Goal: Task Accomplishment & Management: Use online tool/utility

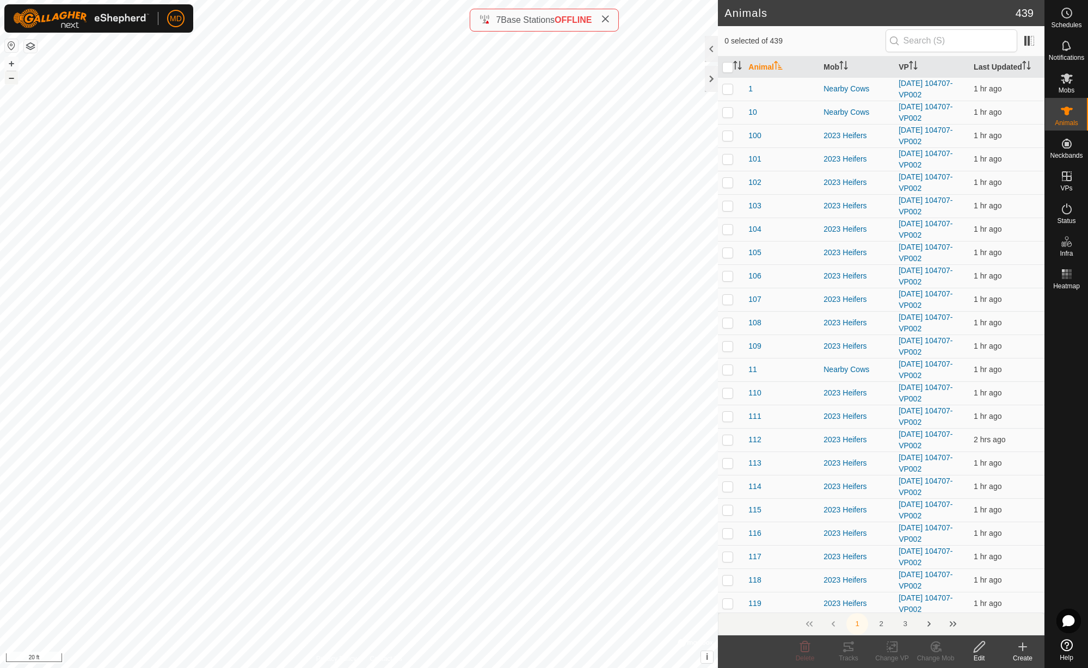
click at [8, 82] on button "–" at bounding box center [11, 77] width 13 height 13
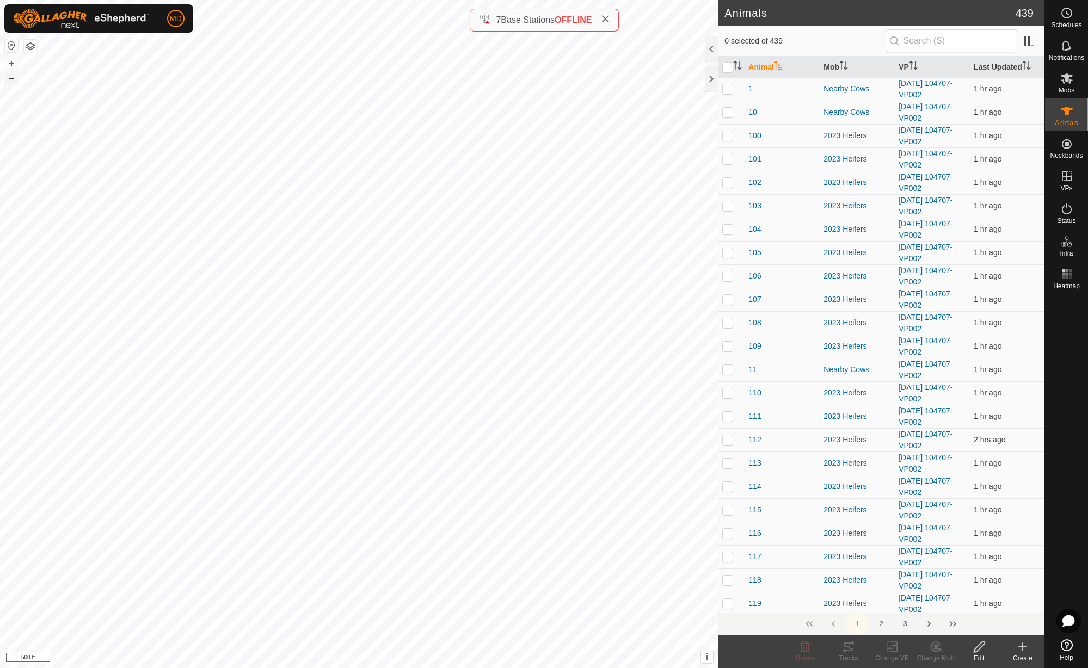
click at [8, 82] on button "–" at bounding box center [11, 77] width 13 height 13
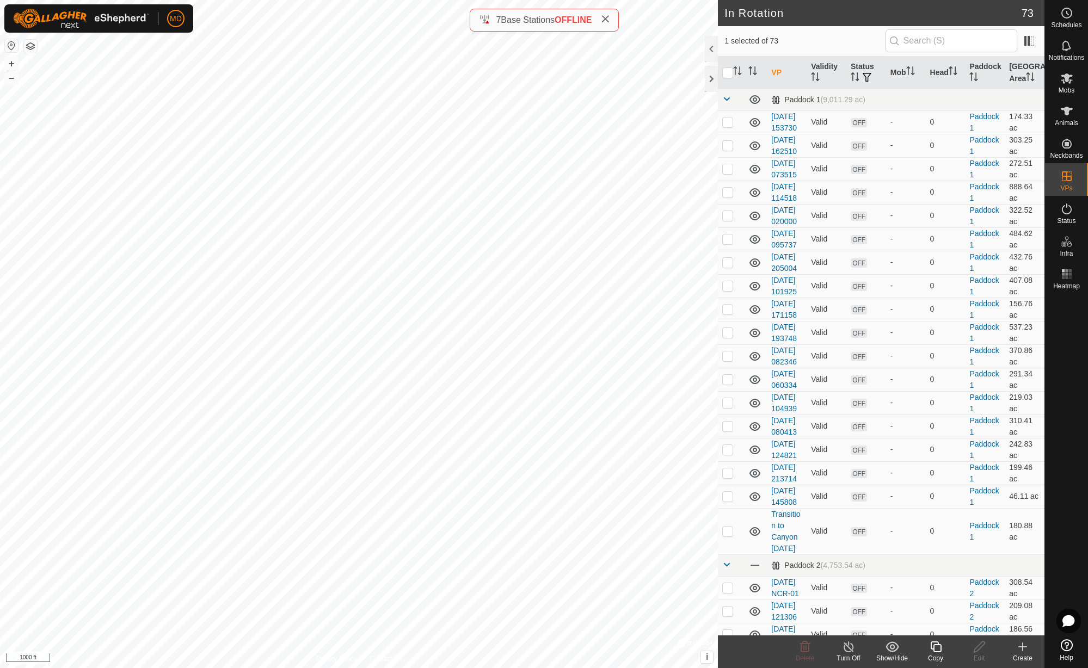
click at [937, 649] on icon at bounding box center [936, 647] width 14 height 13
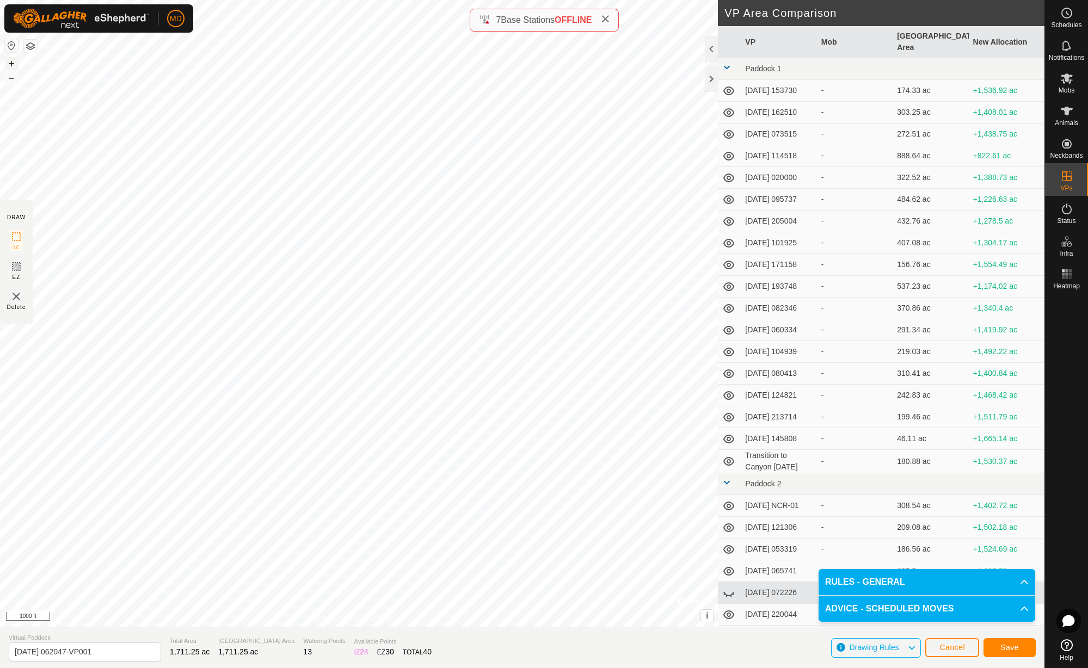
click at [9, 65] on button "+" at bounding box center [11, 63] width 13 height 13
click at [14, 81] on button "–" at bounding box center [11, 77] width 13 height 13
click at [11, 64] on button "+" at bounding box center [11, 63] width 13 height 13
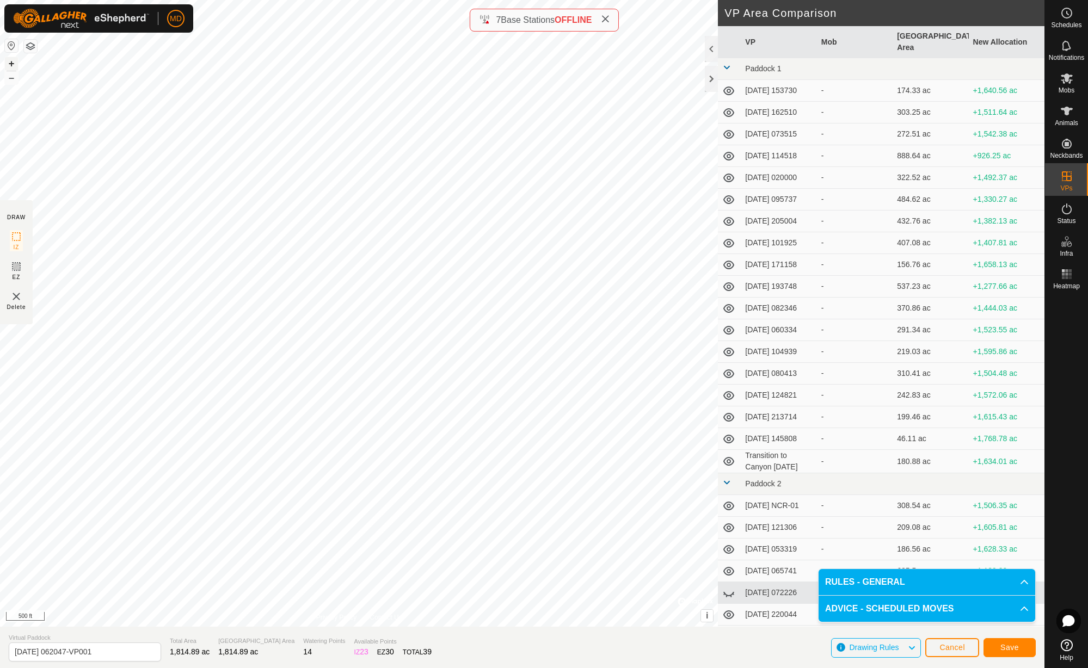
click at [10, 64] on button "+" at bounding box center [11, 63] width 13 height 13
click at [95, 199] on div "DRAW IZ EZ Delete Privacy Policy Contact Us IZ interior angle must be larger th…" at bounding box center [522, 313] width 1044 height 627
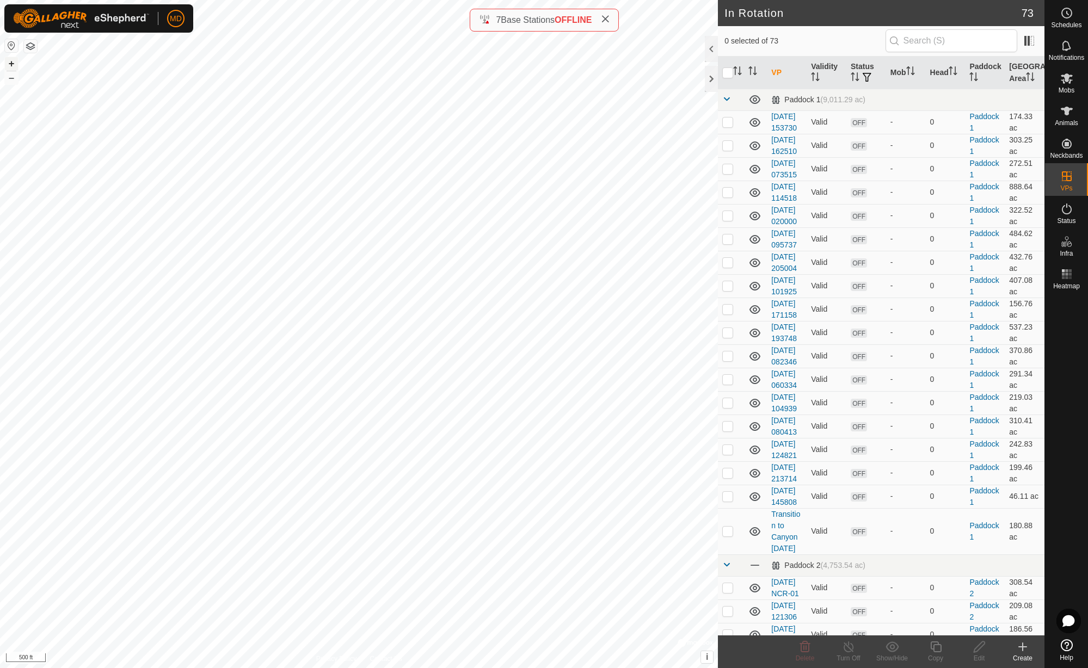
click at [11, 65] on button "+" at bounding box center [11, 63] width 13 height 13
click at [11, 64] on button "+" at bounding box center [11, 63] width 13 height 13
click at [12, 82] on button "–" at bounding box center [11, 77] width 13 height 13
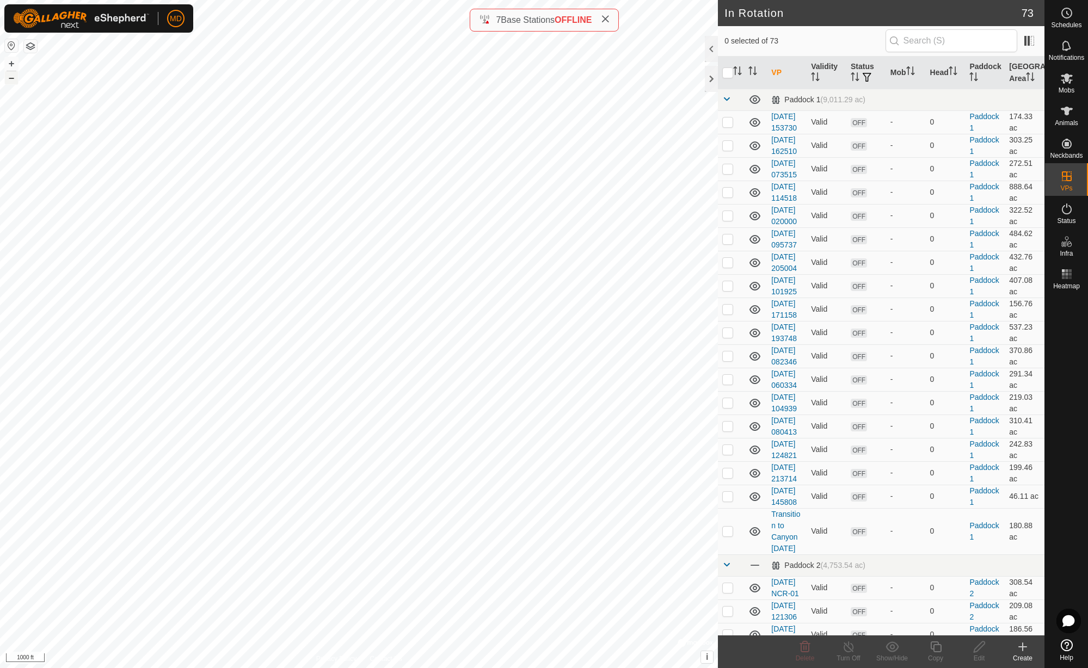
click at [12, 83] on button "–" at bounding box center [11, 77] width 13 height 13
checkbox input "true"
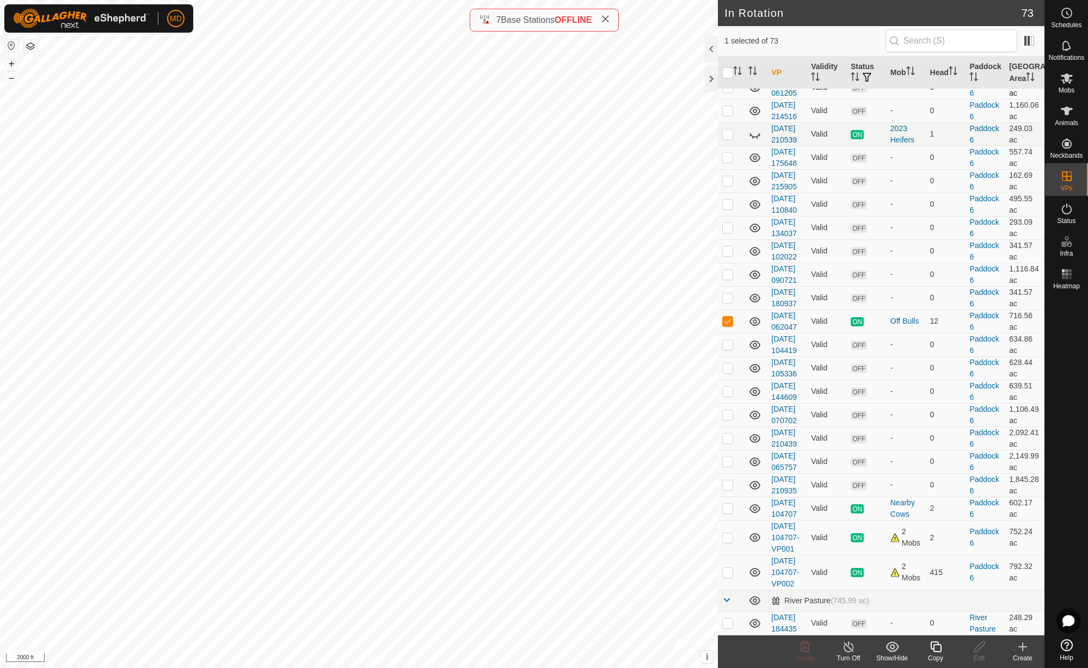
scroll to position [1819, 0]
click at [1069, 212] on icon at bounding box center [1066, 208] width 13 height 13
click at [754, 44] on icon at bounding box center [754, 42] width 11 height 4
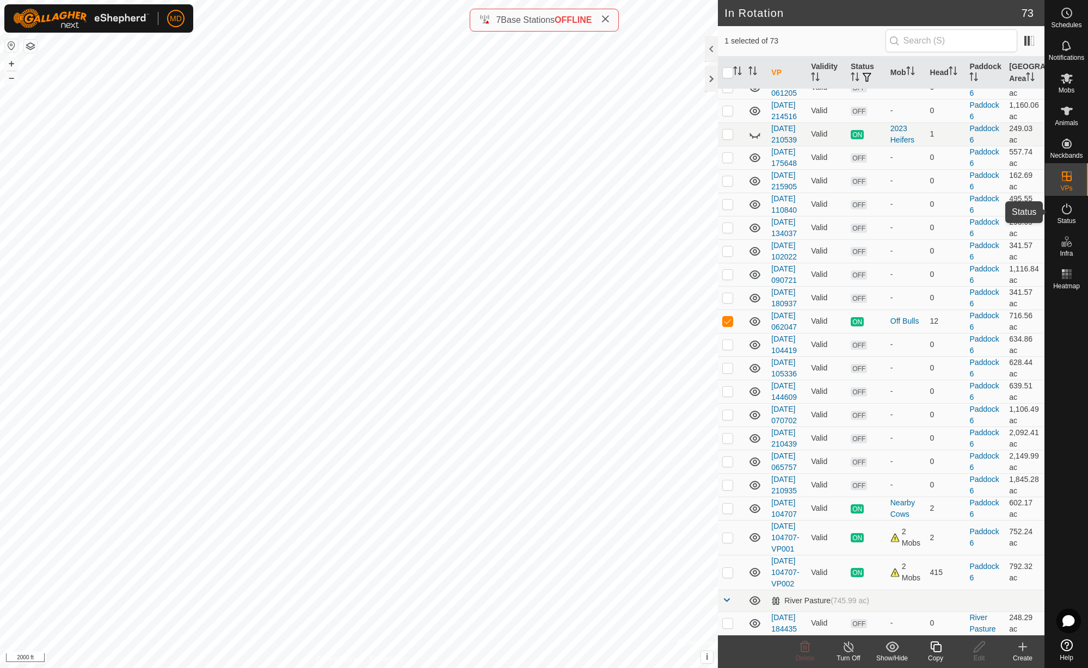
click at [1067, 213] on icon at bounding box center [1066, 208] width 13 height 13
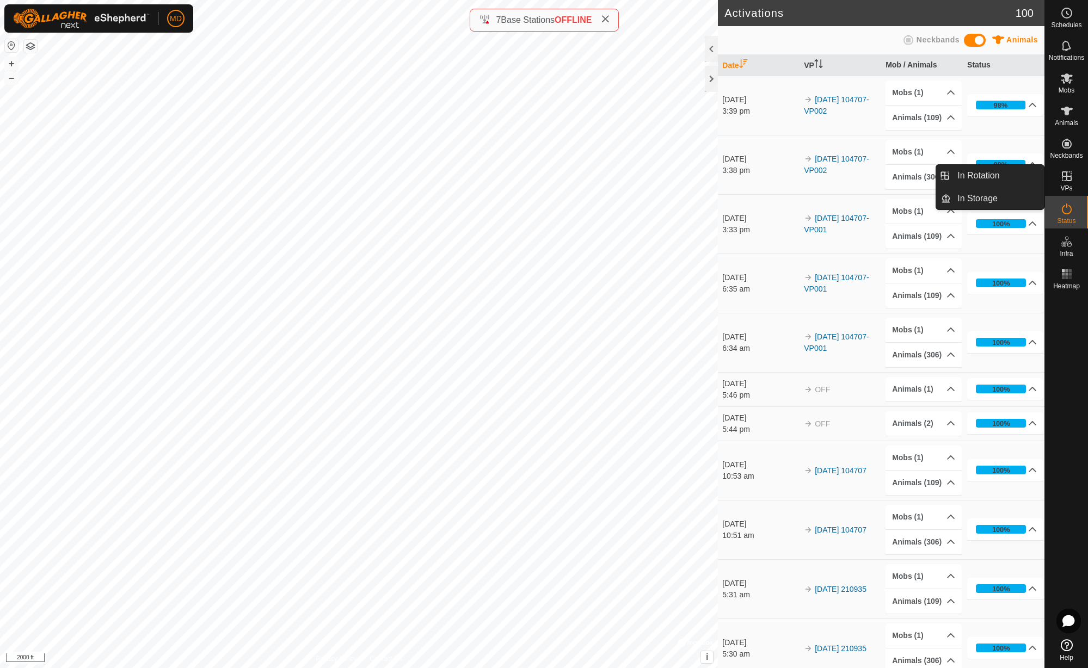
click at [1071, 176] on icon at bounding box center [1067, 176] width 10 height 10
click at [1066, 180] on icon at bounding box center [1067, 176] width 10 height 10
click at [1031, 178] on link "In Rotation" at bounding box center [997, 176] width 93 height 22
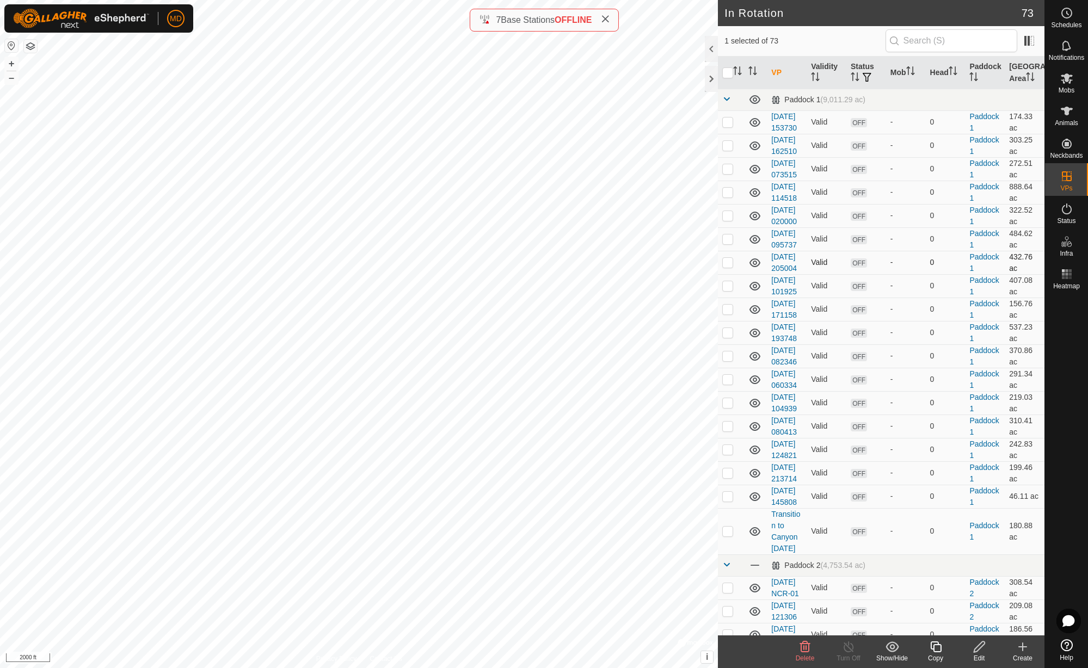
checkbox input "true"
checkbox input "false"
checkbox input "true"
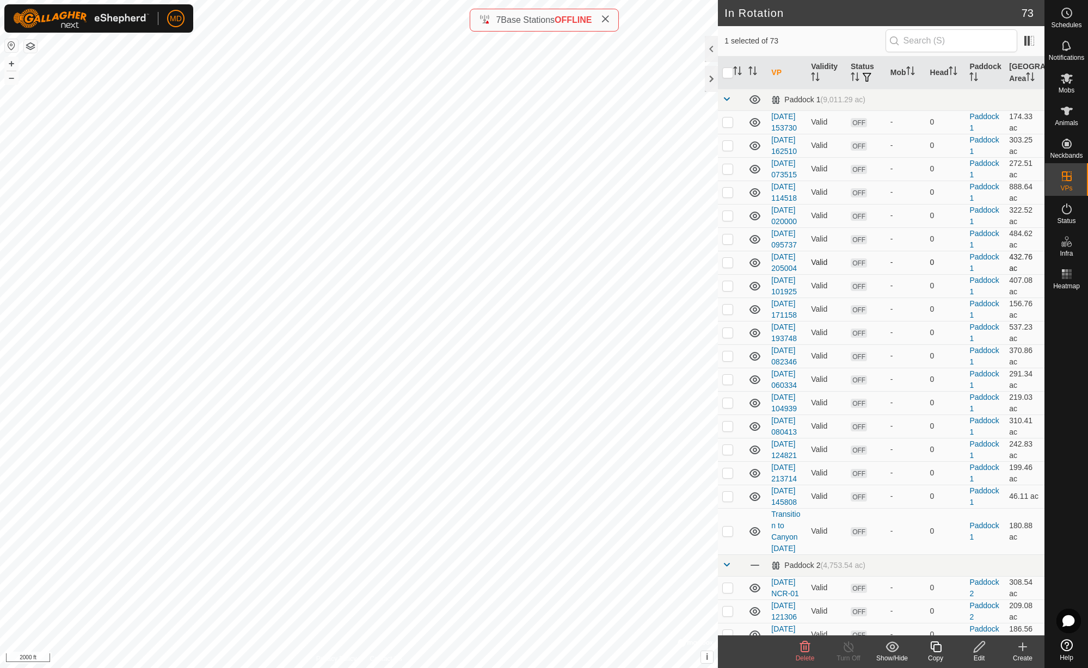
checkbox input "true"
checkbox input "false"
checkbox input "true"
checkbox input "false"
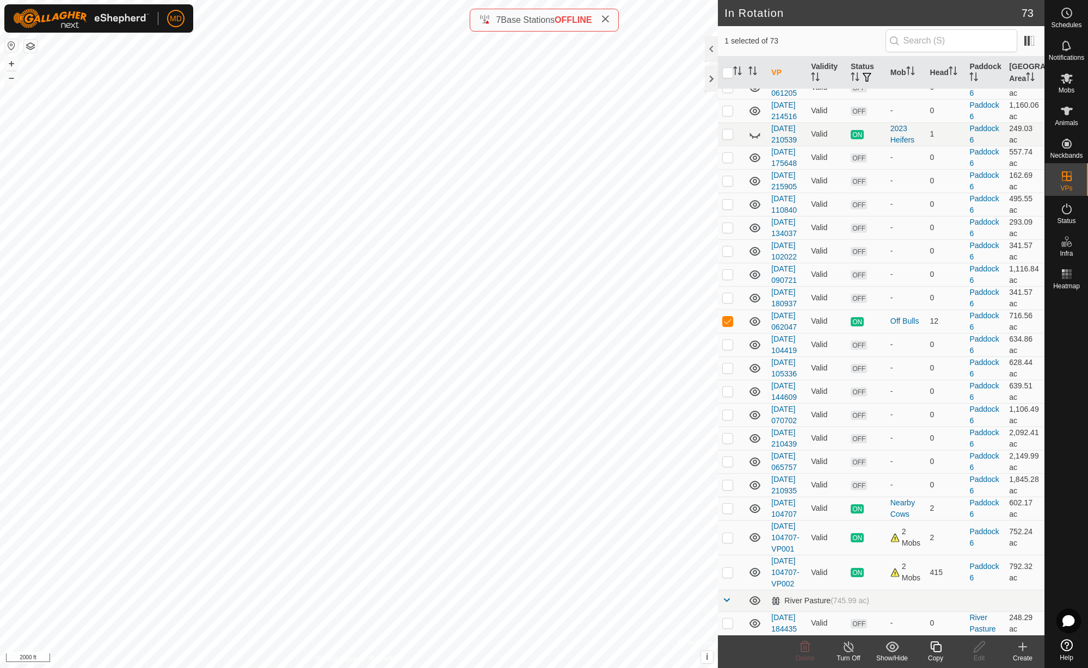
scroll to position [1801, 0]
click at [755, 328] on icon at bounding box center [754, 321] width 13 height 13
click at [1069, 213] on icon at bounding box center [1067, 209] width 10 height 11
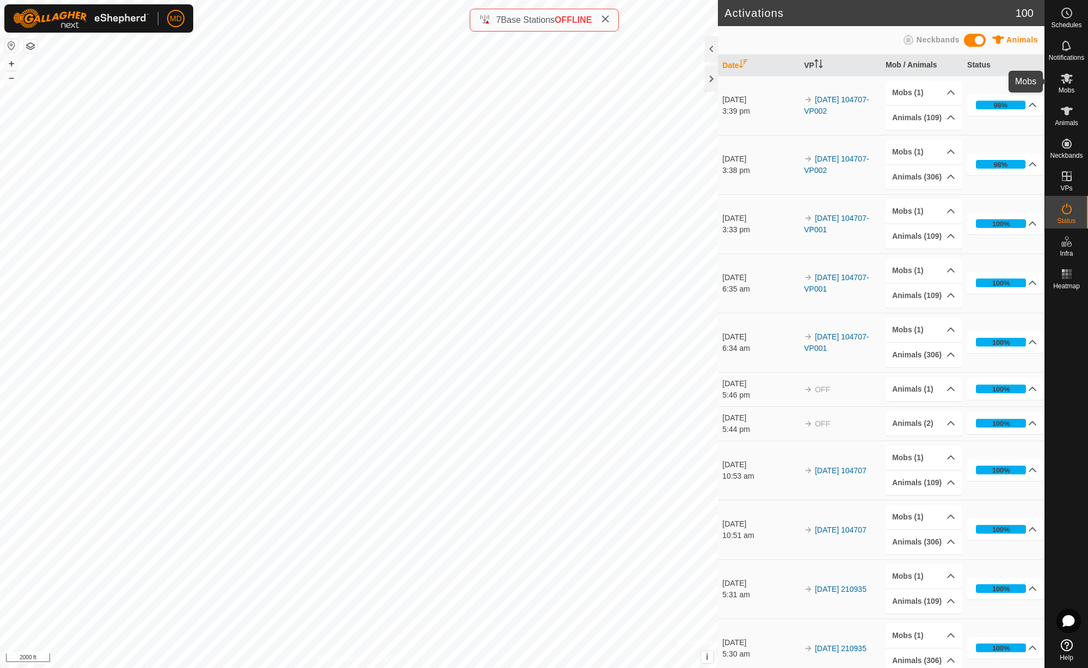
click at [1067, 82] on icon at bounding box center [1067, 78] width 12 height 10
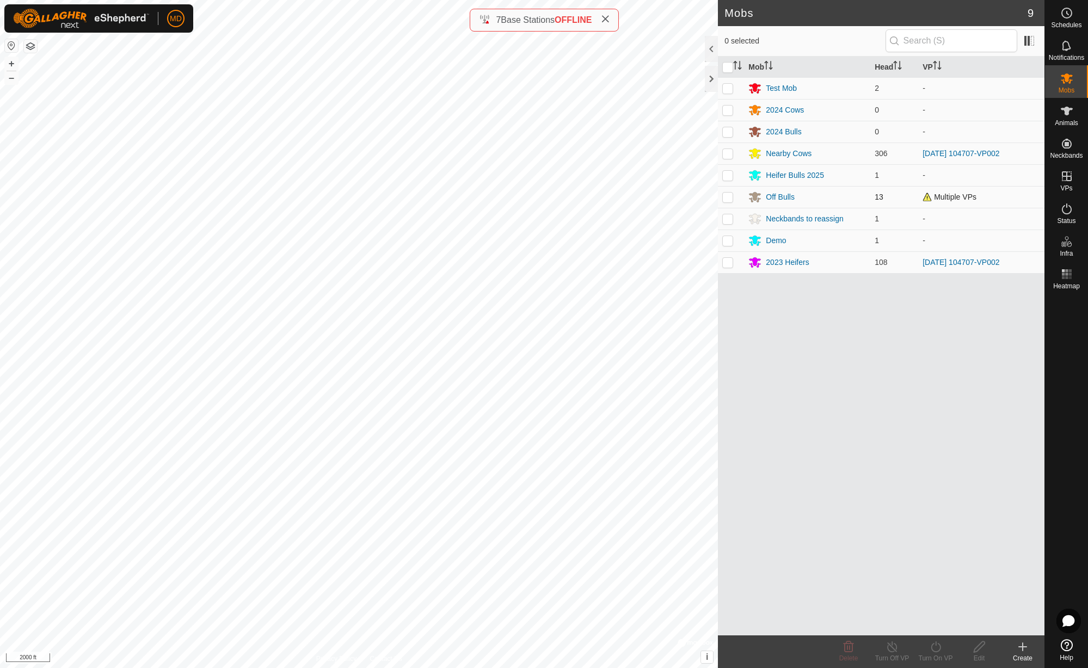
click at [729, 199] on p-checkbox at bounding box center [727, 197] width 11 height 9
click at [728, 200] on p-checkbox at bounding box center [727, 197] width 11 height 9
checkbox input "false"
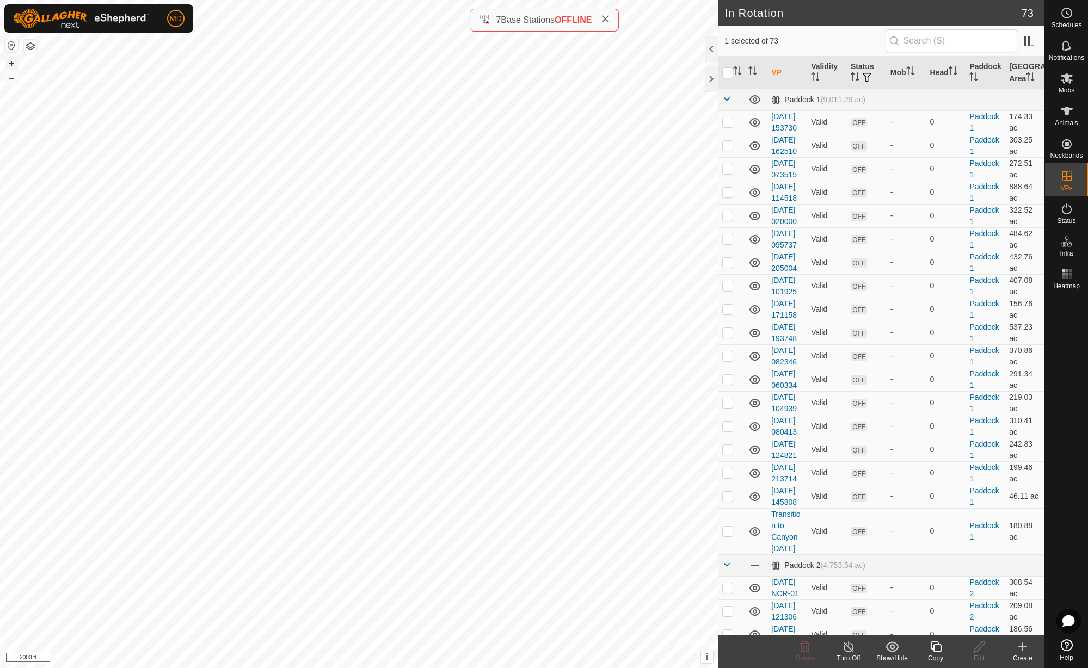
click at [13, 65] on button "+" at bounding box center [11, 63] width 13 height 13
click at [266, 322] on div "[DATE] 062047 Type: Inclusion Zone 12 Animals + – ⇧ i © Mapbox , © OpenStreetMa…" at bounding box center [359, 334] width 718 height 668
